Goal: Task Accomplishment & Management: Manage account settings

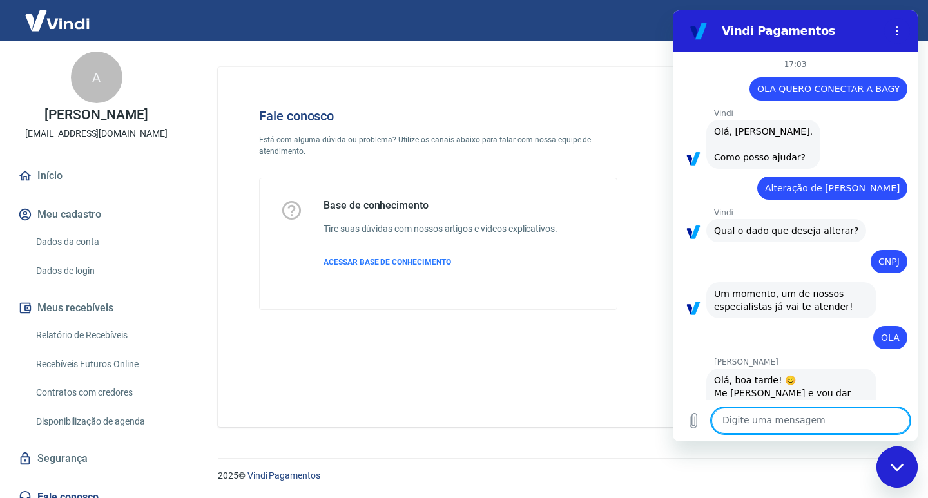
scroll to position [679, 0]
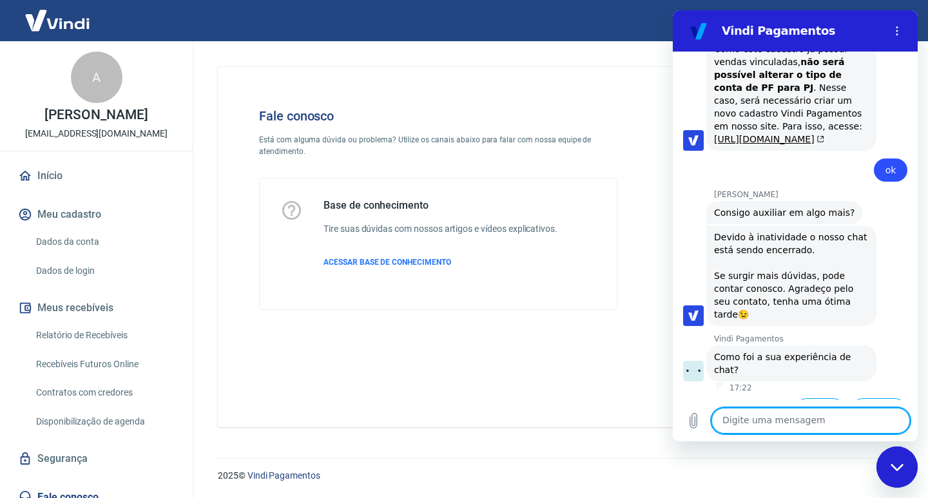
drag, startPoint x: 882, startPoint y: 480, endPoint x: 904, endPoint y: 467, distance: 26.0
click at [887, 477] on div "Fechar janela de mensagens" at bounding box center [897, 467] width 39 height 39
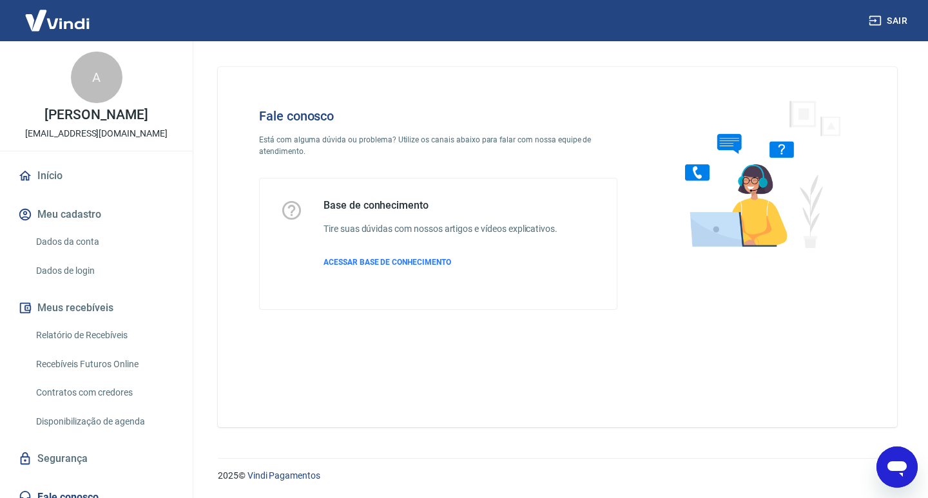
drag, startPoint x: 904, startPoint y: 464, endPoint x: 892, endPoint y: 463, distance: 11.6
click at [902, 464] on icon "Abrir janela de mensagens" at bounding box center [896, 467] width 23 height 23
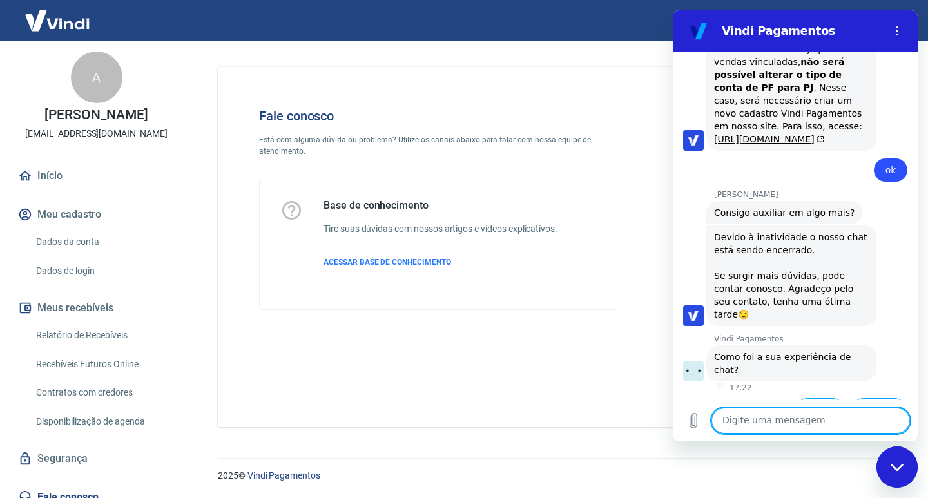
drag, startPoint x: 903, startPoint y: 468, endPoint x: 901, endPoint y: 461, distance: 7.5
click at [901, 461] on div "Fechar janela de mensagens" at bounding box center [897, 467] width 39 height 39
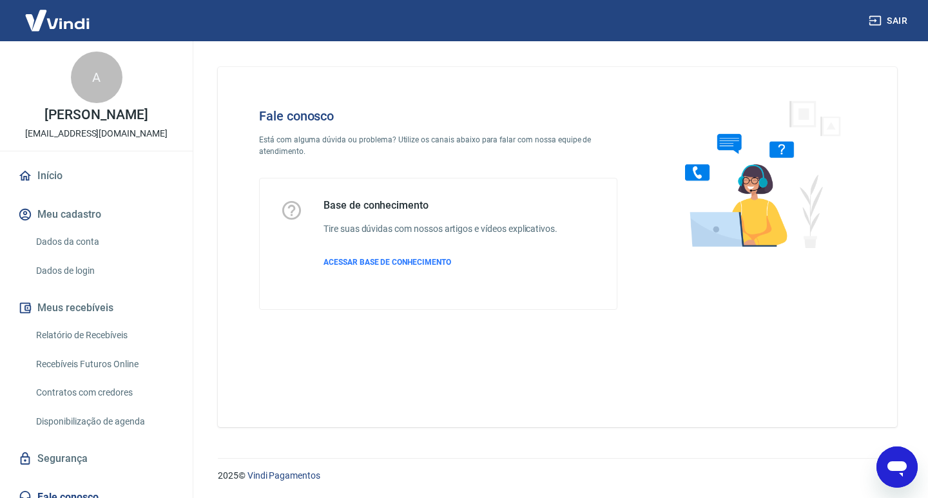
click at [889, 12] on button "Sair" at bounding box center [889, 21] width 46 height 24
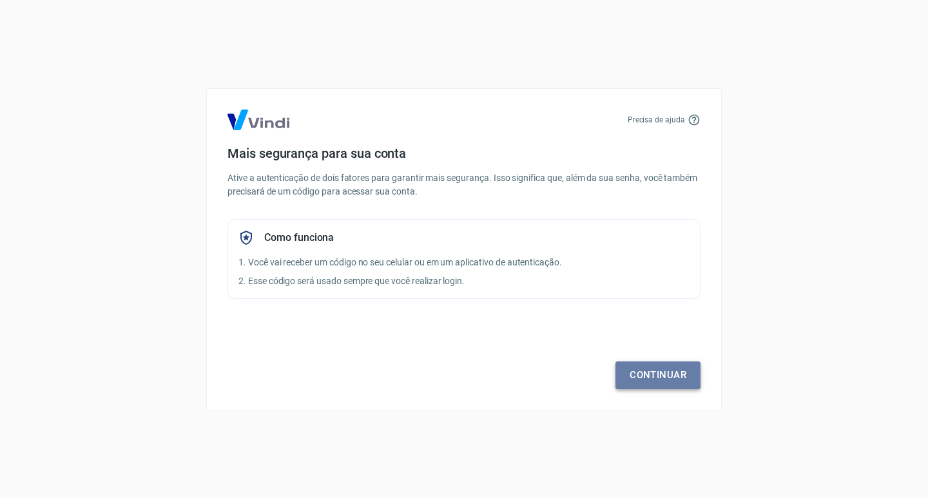
click at [670, 375] on link "Continuar" at bounding box center [657, 374] width 85 height 27
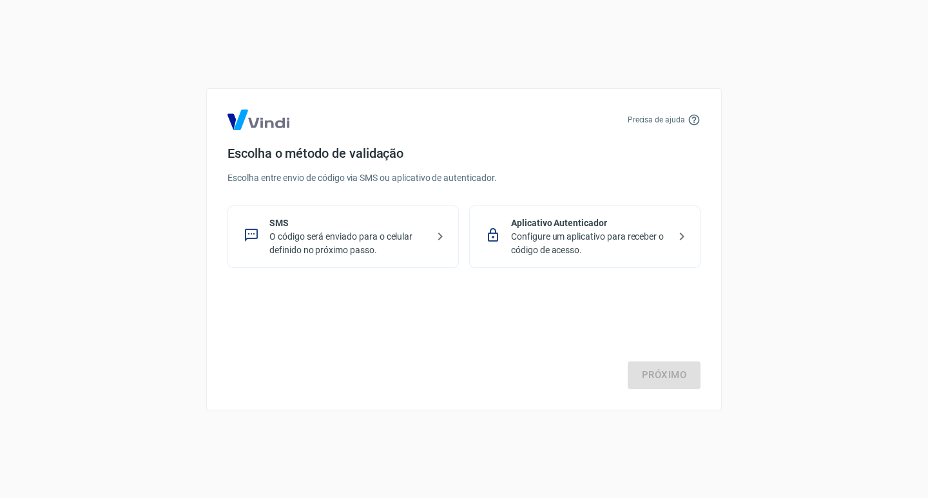
click at [333, 227] on p "SMS" at bounding box center [348, 224] width 158 height 14
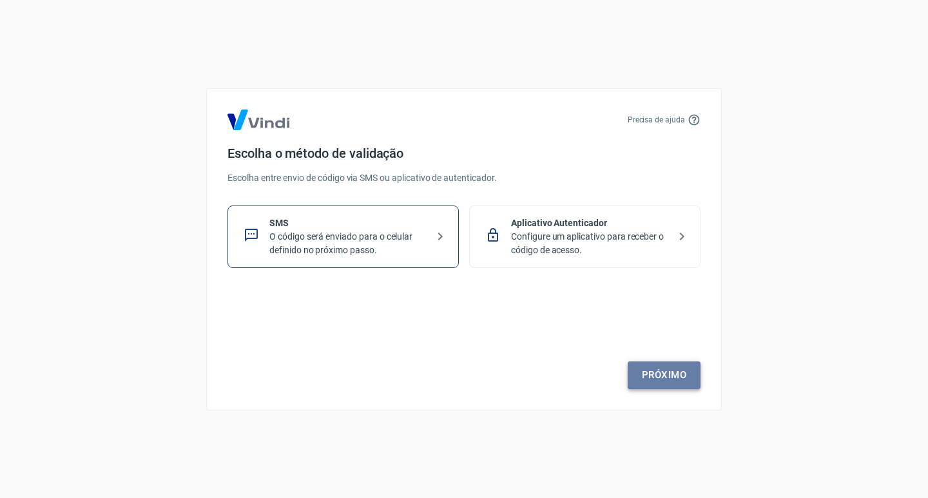
click at [657, 376] on link "Próximo" at bounding box center [664, 374] width 73 height 27
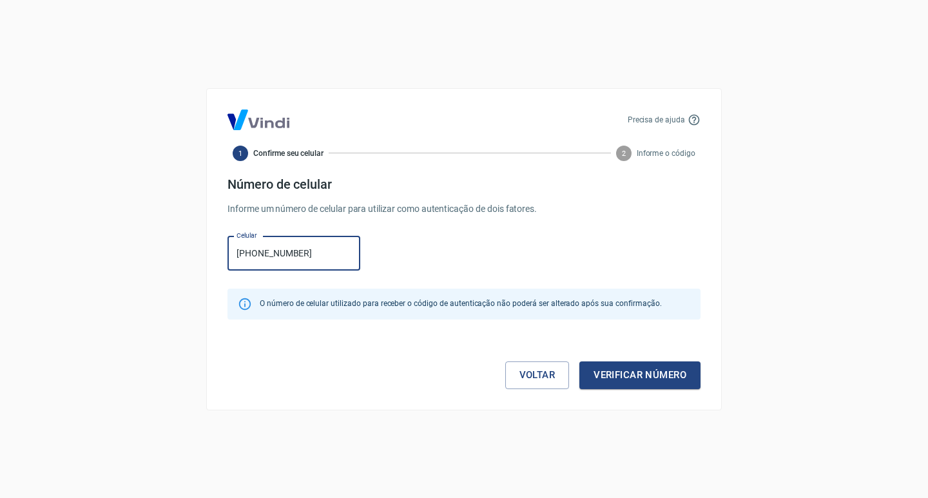
type input "(71) 99129-2367"
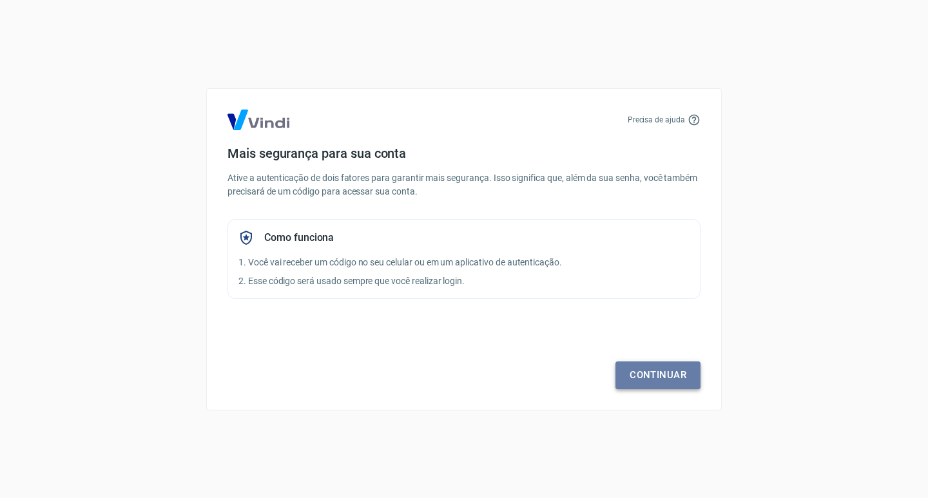
click at [642, 371] on link "Continuar" at bounding box center [657, 374] width 85 height 27
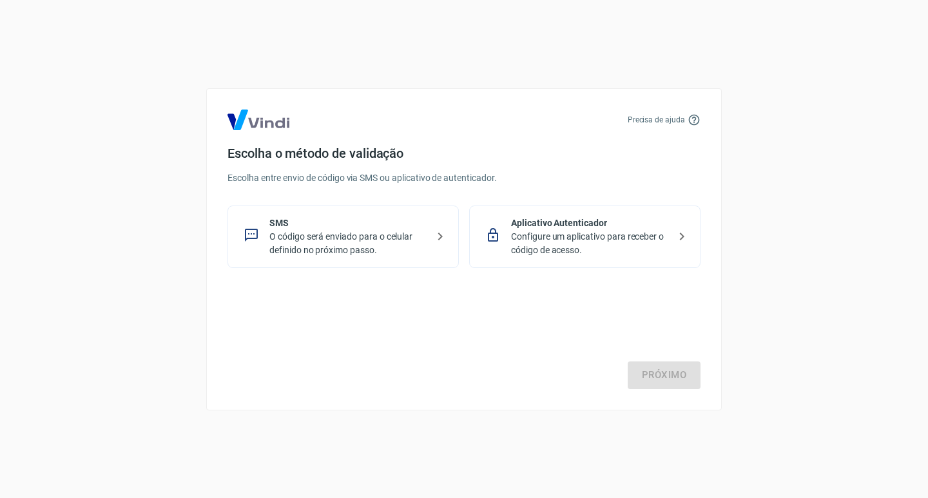
click at [367, 238] on p "O código será enviado para o celular definido no próximo passo." at bounding box center [348, 243] width 158 height 27
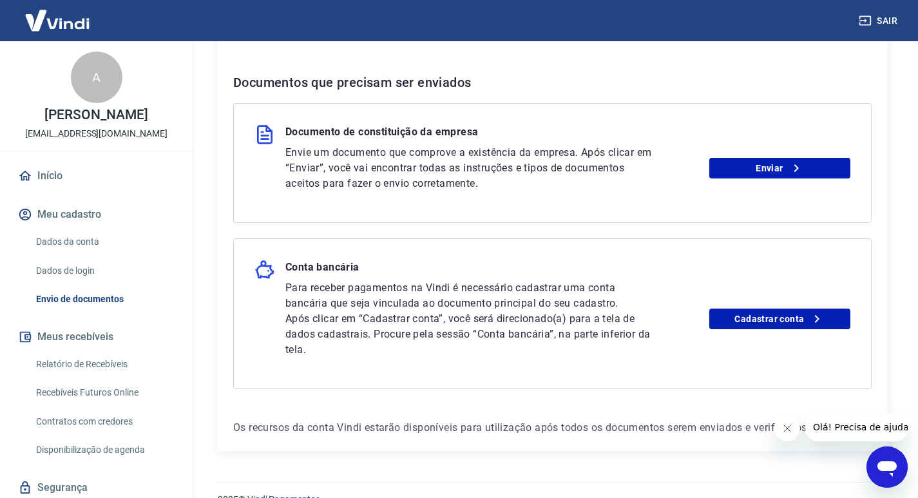
scroll to position [282, 0]
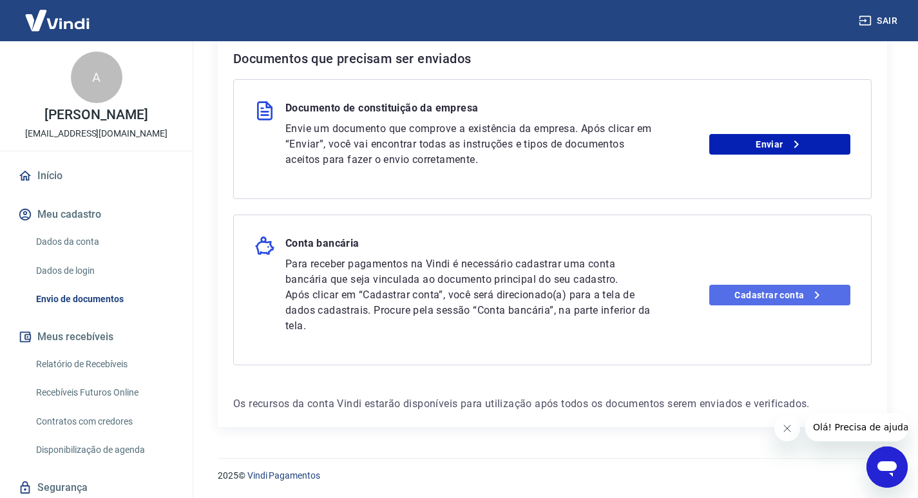
click at [755, 292] on link "Cadastrar conta" at bounding box center [779, 295] width 141 height 21
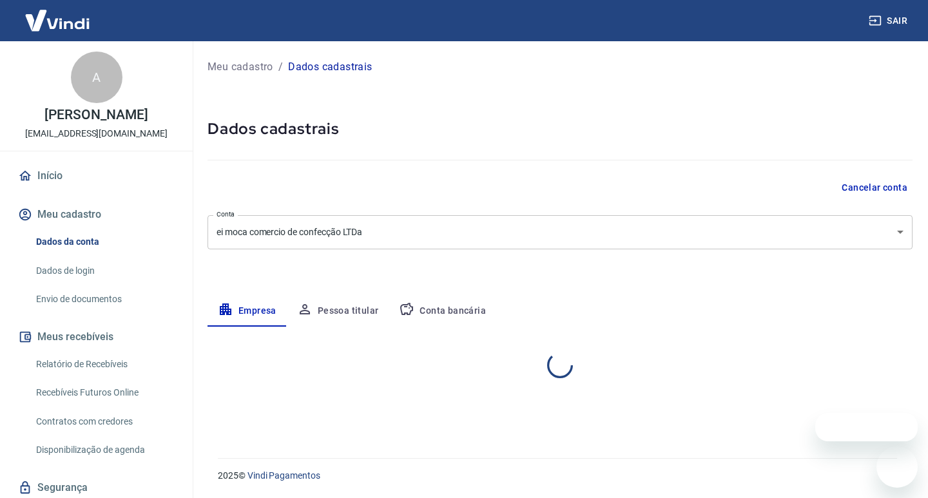
select select "BA"
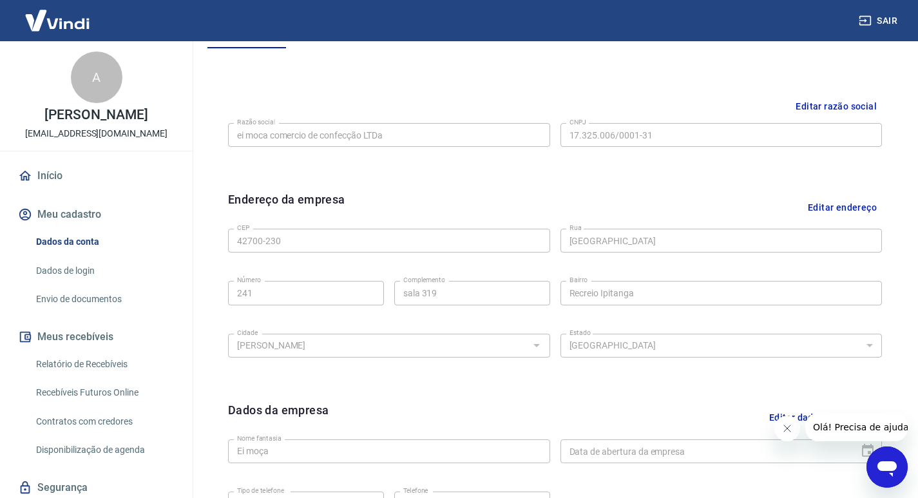
scroll to position [44, 0]
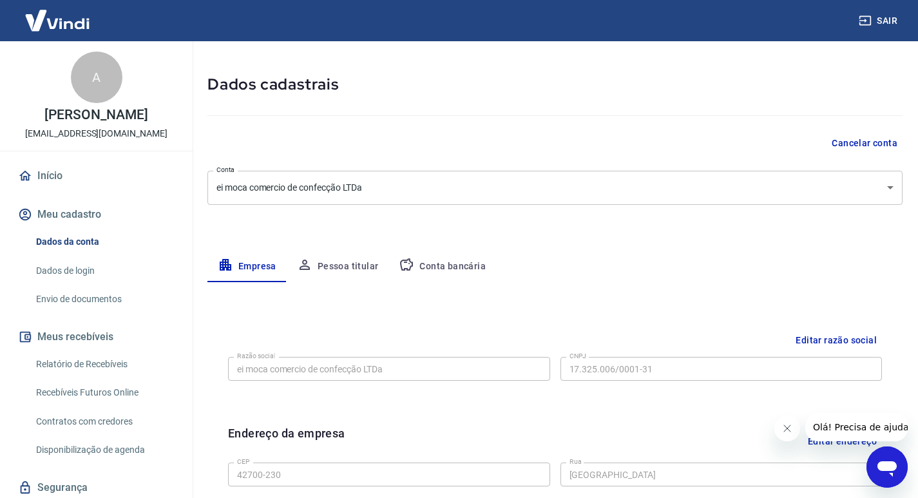
click at [345, 263] on button "Pessoa titular" at bounding box center [338, 266] width 102 height 31
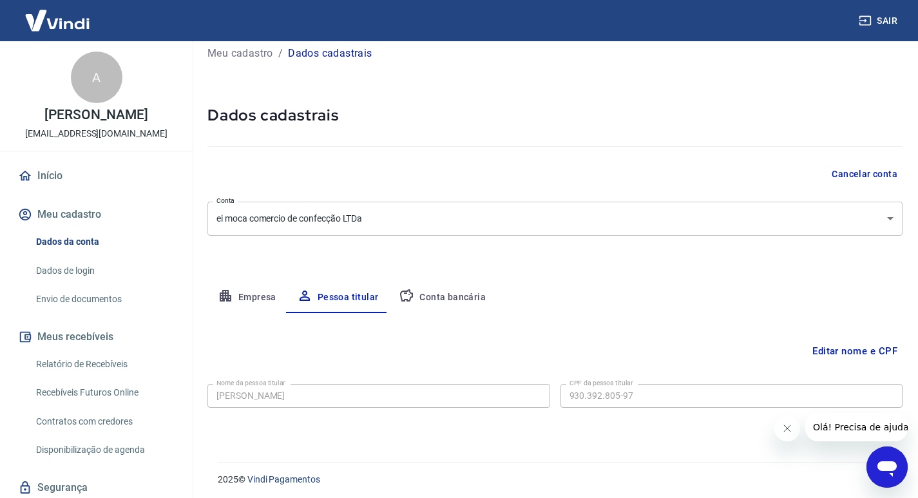
scroll to position [17, 0]
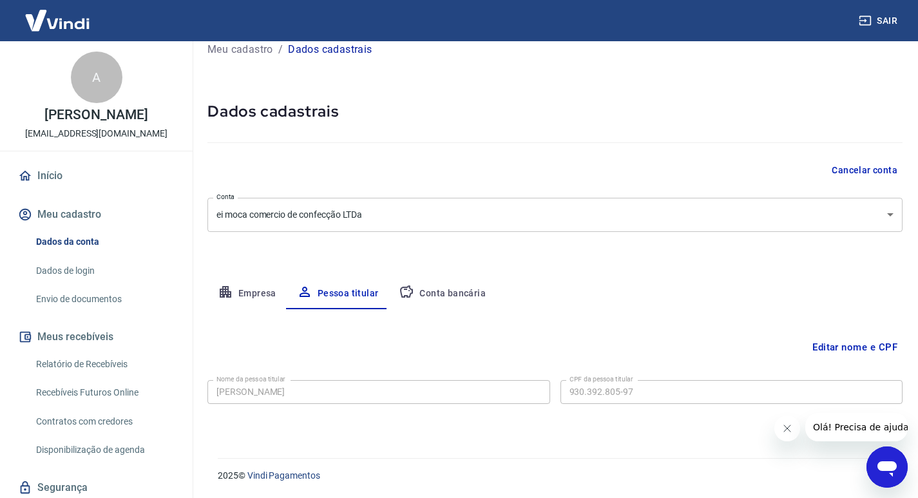
click at [441, 291] on button "Conta bancária" at bounding box center [443, 293] width 108 height 31
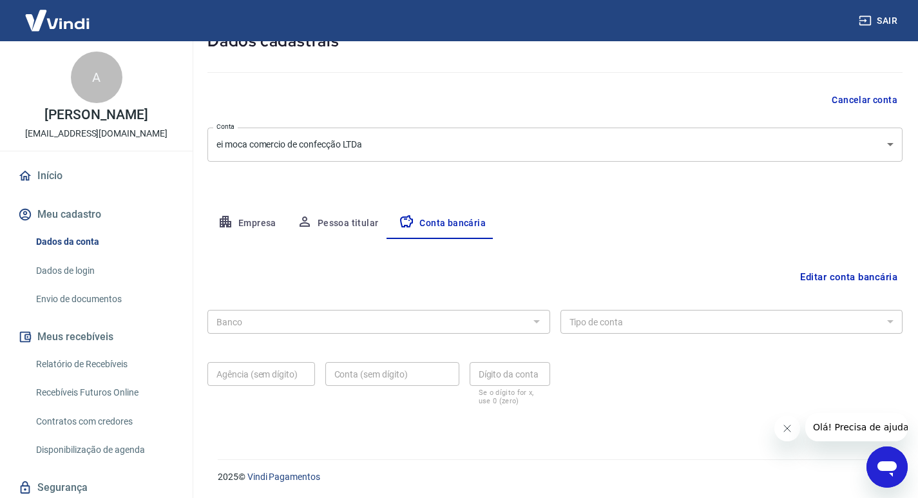
scroll to position [89, 0]
click at [537, 319] on div at bounding box center [536, 320] width 17 height 18
click at [343, 332] on div "Banco" at bounding box center [378, 321] width 343 height 24
click at [865, 275] on button "Editar conta bancária" at bounding box center [849, 276] width 108 height 24
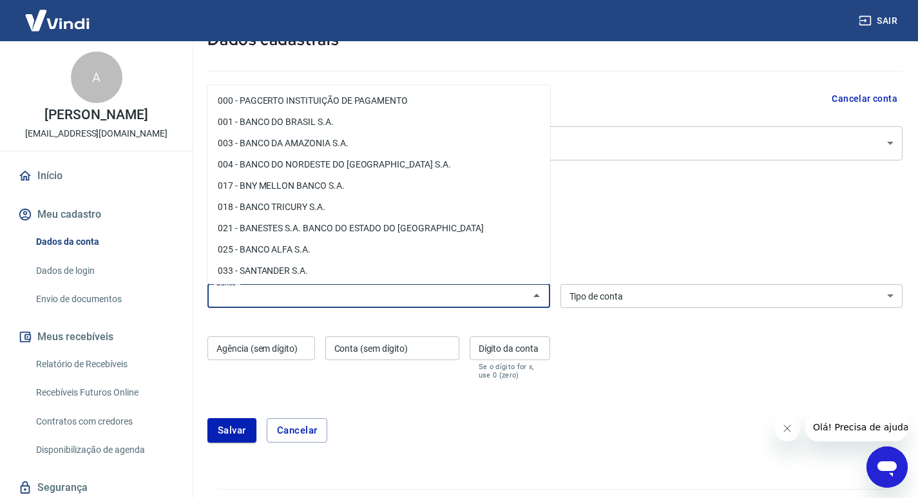
click at [451, 300] on input "Banco" at bounding box center [368, 296] width 314 height 16
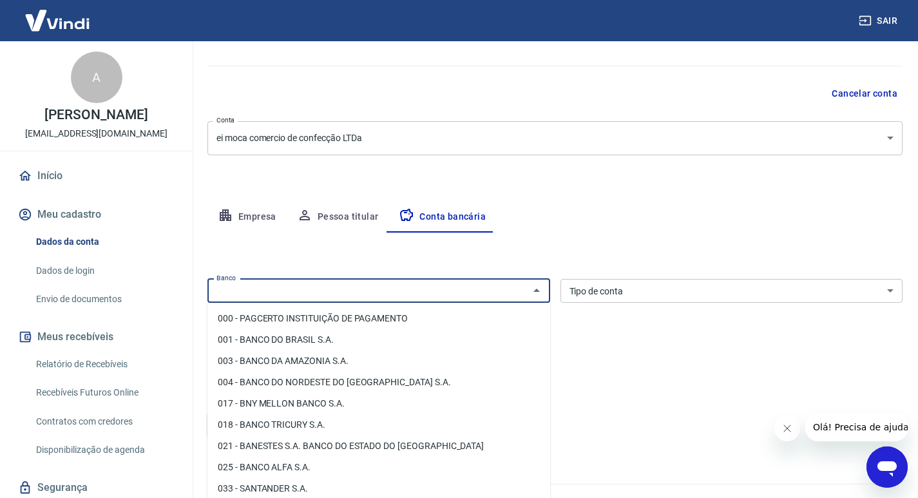
scroll to position [120, 0]
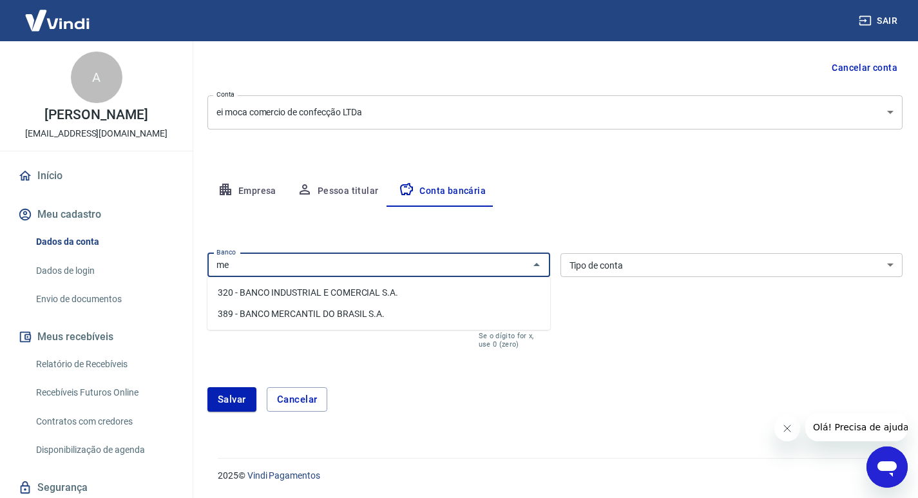
type input "m"
type input "p"
